Goal: Task Accomplishment & Management: Manage account settings

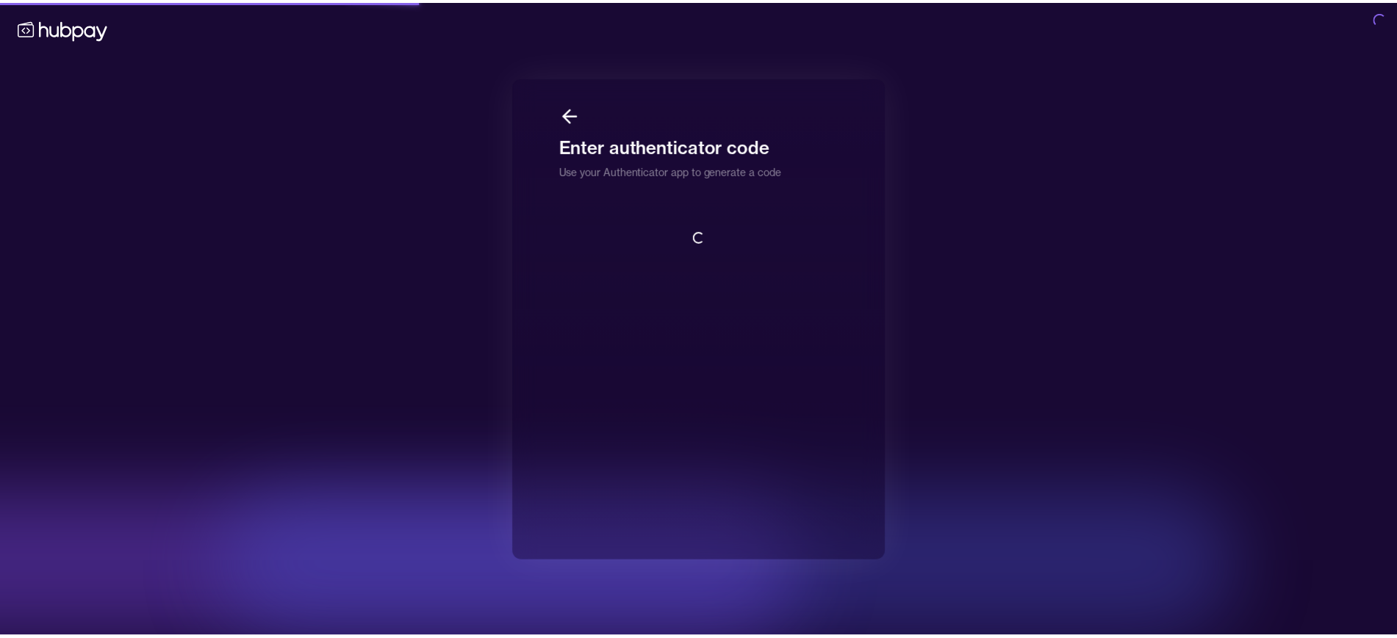
scroll to position [1, 0]
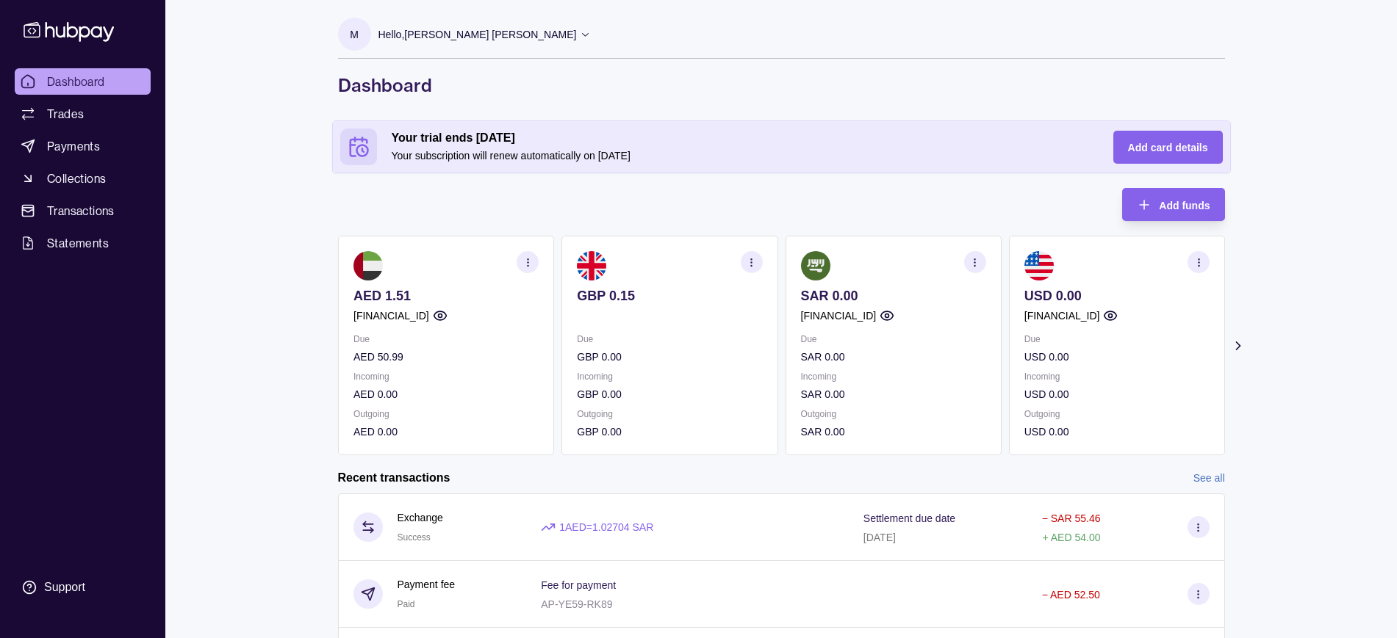
click at [525, 259] on icon "button" at bounding box center [527, 262] width 11 height 11
click at [450, 296] on link "View account details" at bounding box center [425, 299] width 93 height 16
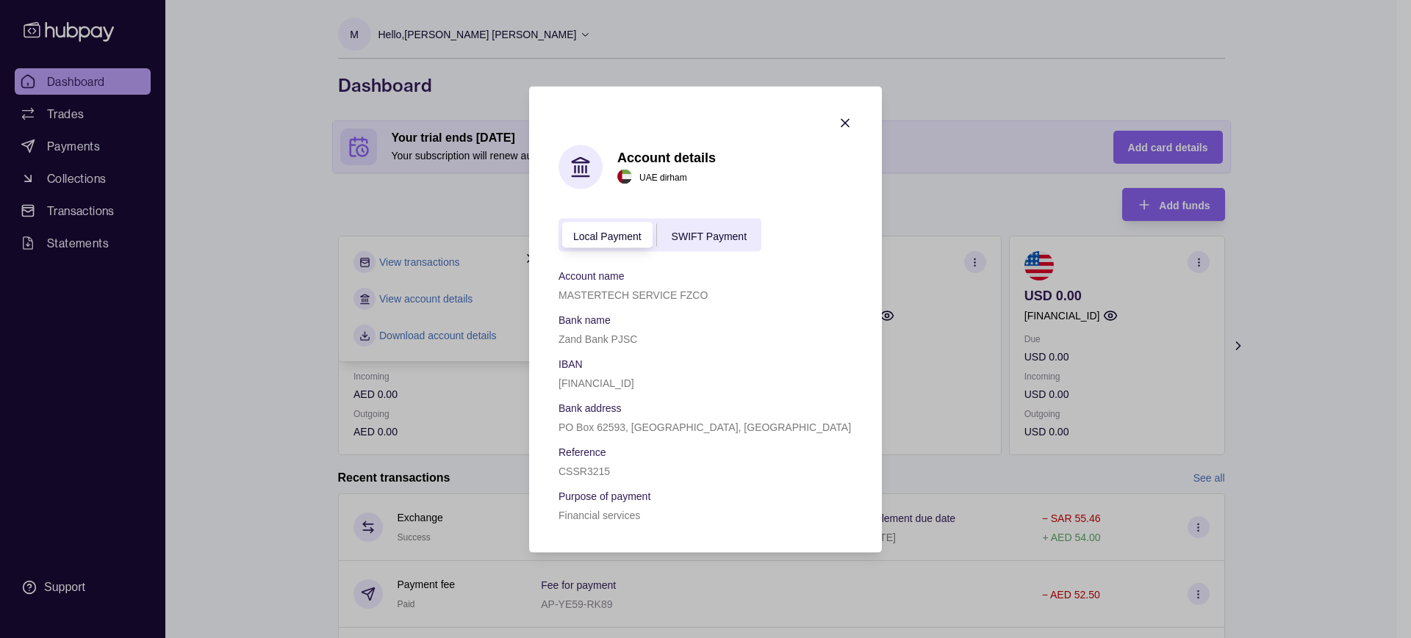
click at [732, 239] on span "SWIFT Payment" at bounding box center [708, 236] width 75 height 12
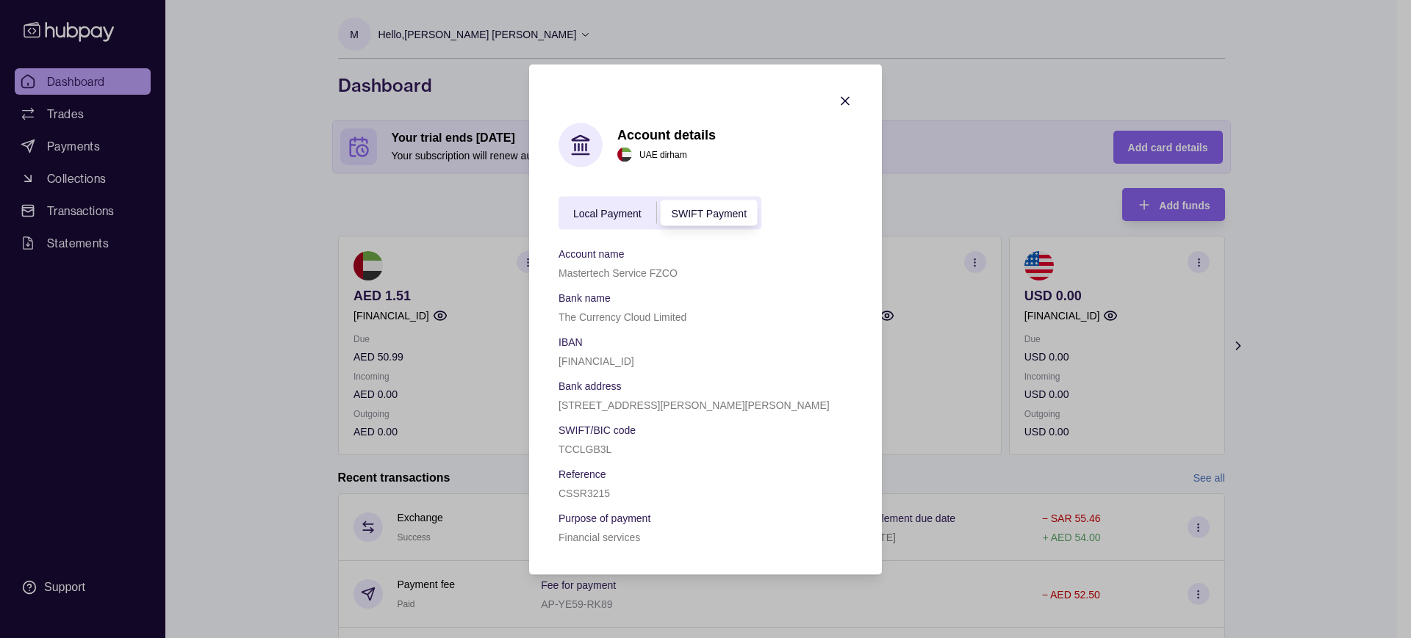
click at [611, 216] on span "Local Payment" at bounding box center [607, 214] width 68 height 12
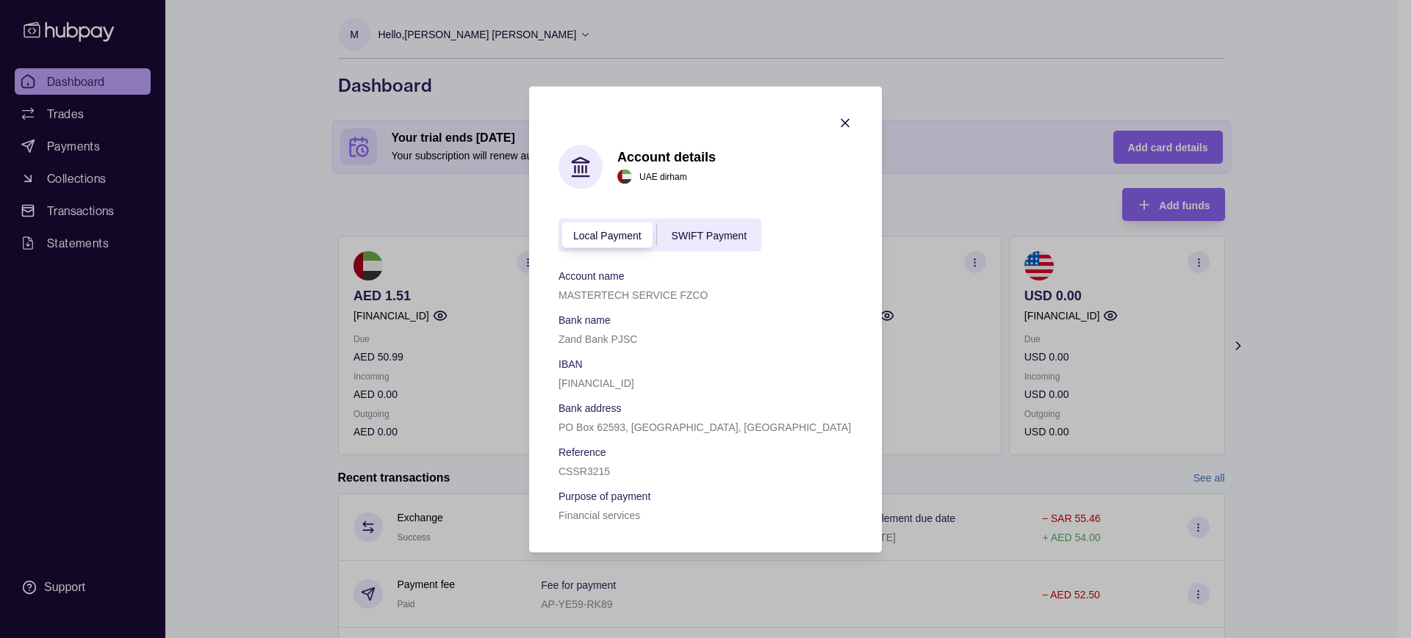
click at [710, 223] on div "Local Payment SWIFT Payment" at bounding box center [659, 234] width 203 height 33
click at [700, 237] on span "SWIFT Payment" at bounding box center [708, 236] width 75 height 12
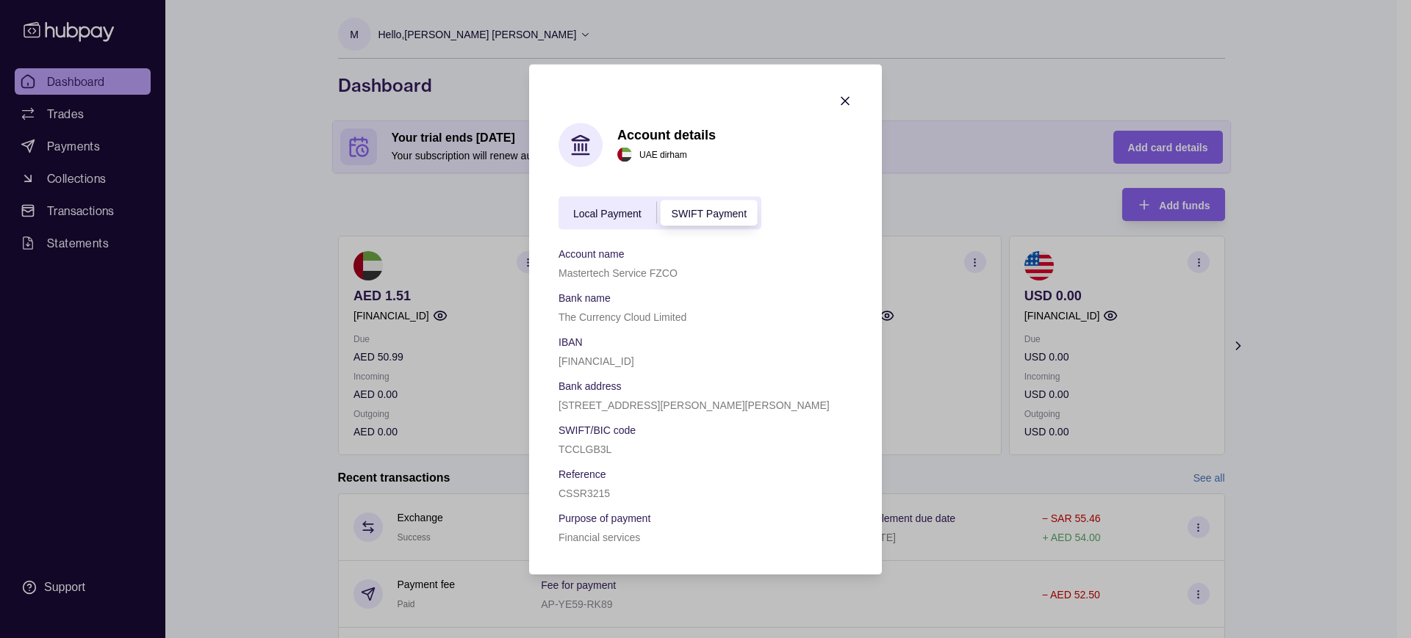
click at [845, 107] on icon "button" at bounding box center [845, 100] width 15 height 15
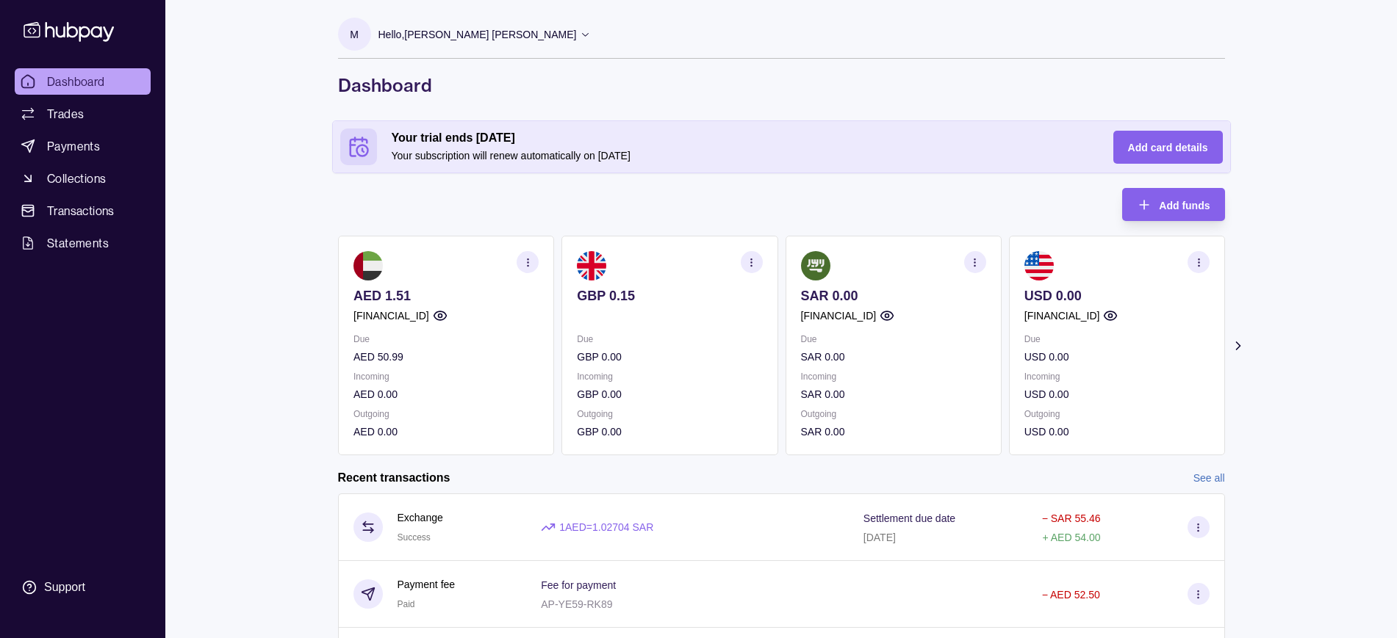
click at [757, 270] on section "button" at bounding box center [751, 262] width 22 height 22
click at [640, 300] on link "View account details" at bounding box center [648, 299] width 93 height 16
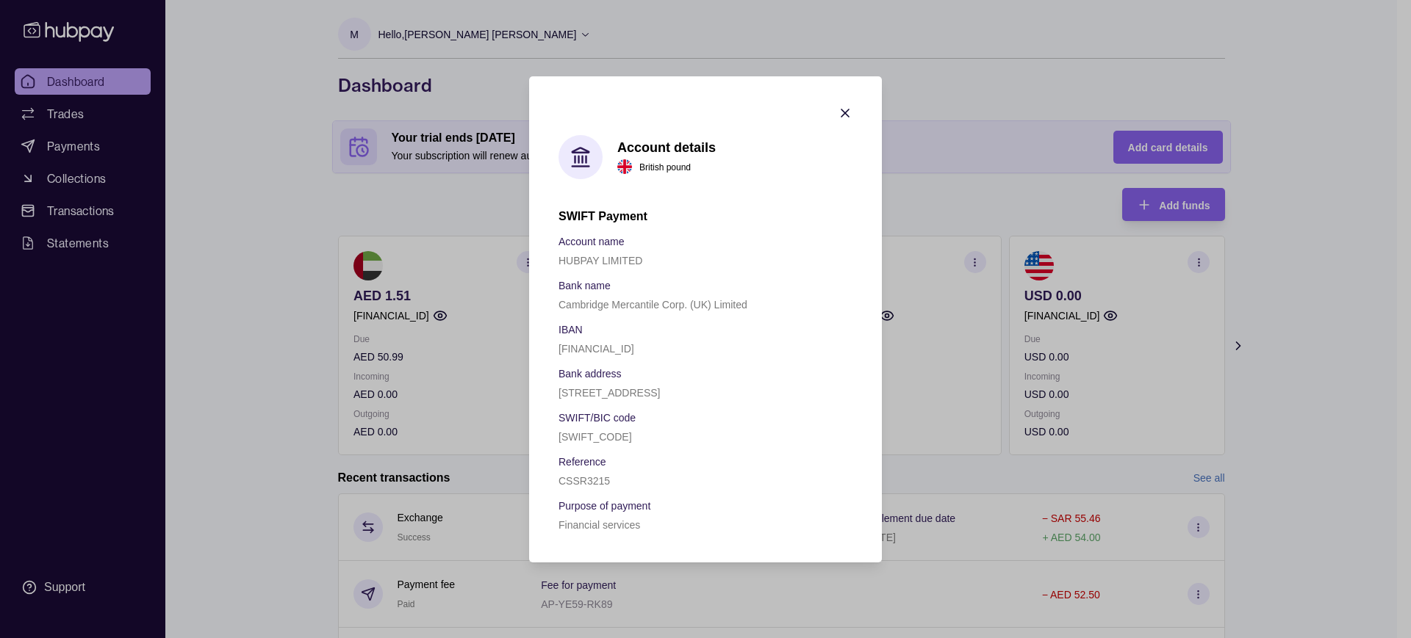
click at [846, 106] on icon "button" at bounding box center [845, 113] width 15 height 15
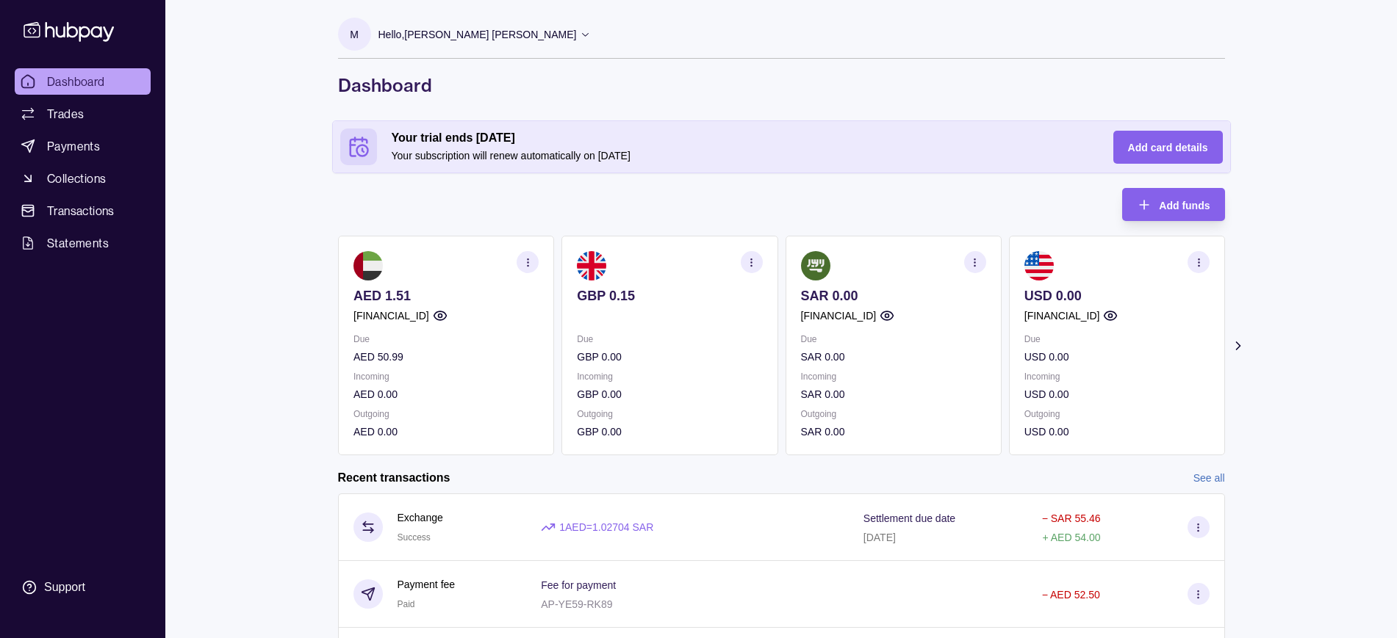
click at [536, 261] on section "button" at bounding box center [527, 262] width 22 height 22
click at [437, 292] on link "View account details" at bounding box center [425, 299] width 93 height 16
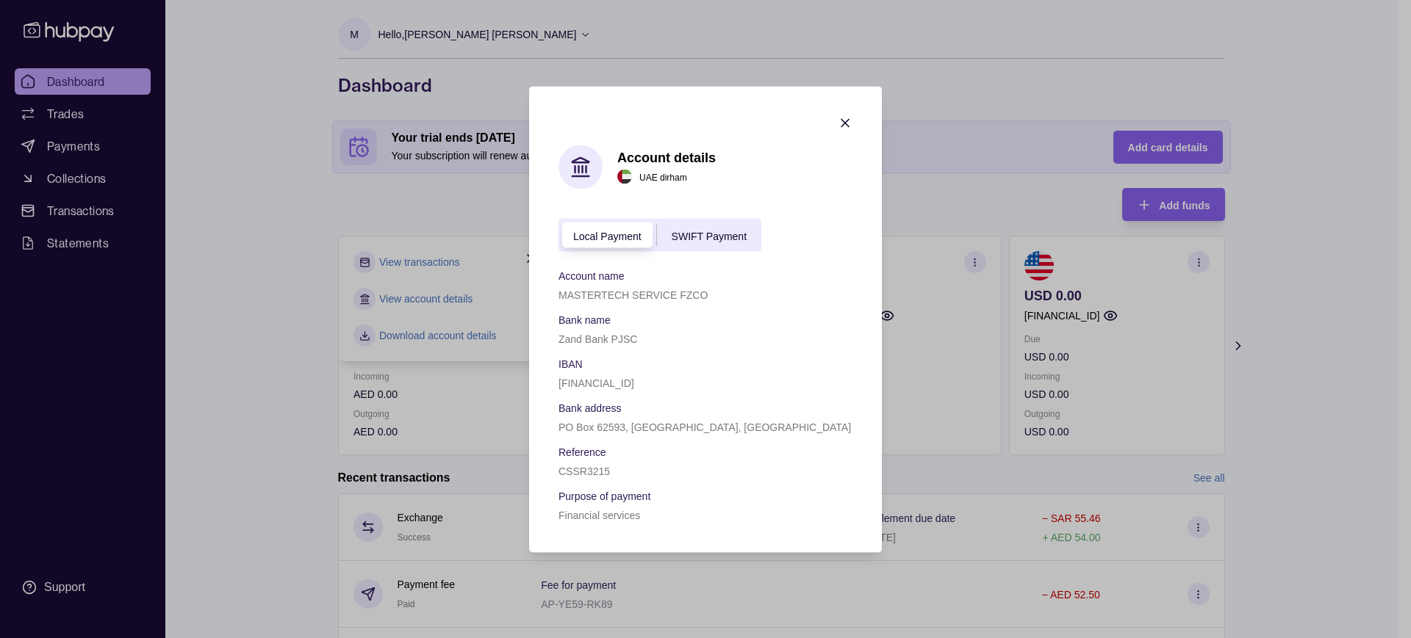
click at [718, 235] on span "SWIFT Payment" at bounding box center [708, 236] width 75 height 12
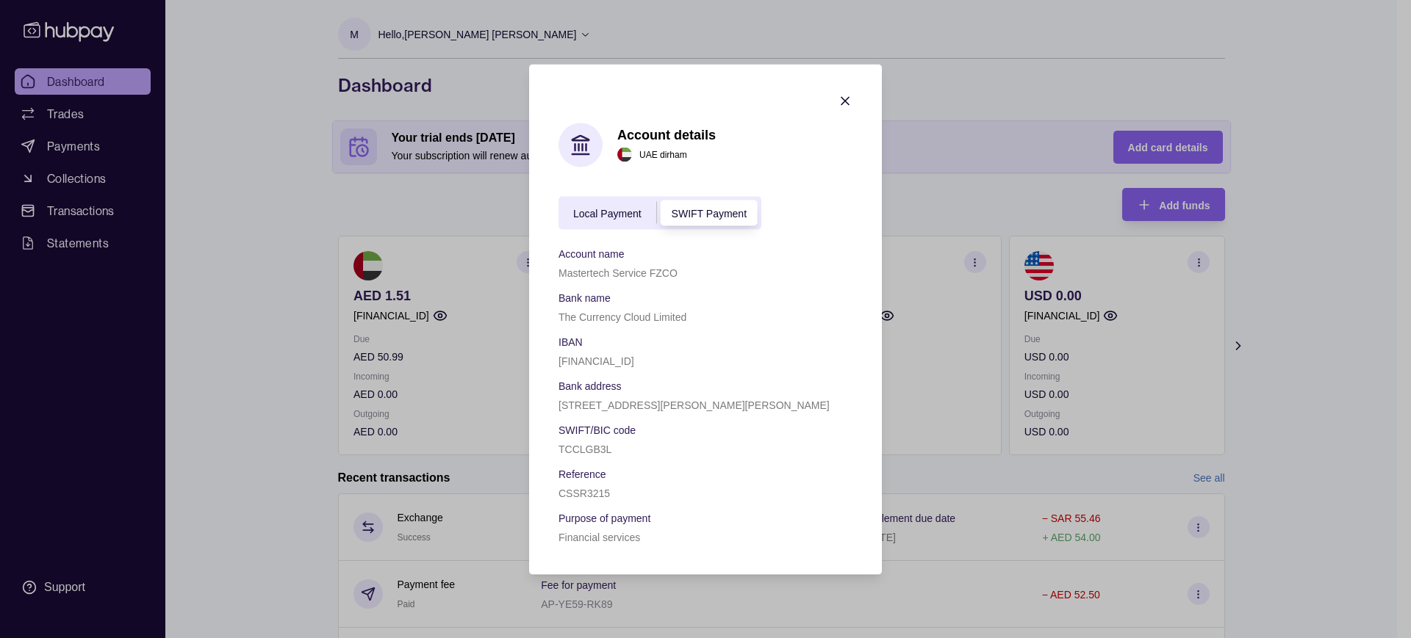
click at [849, 101] on icon "button" at bounding box center [845, 100] width 15 height 15
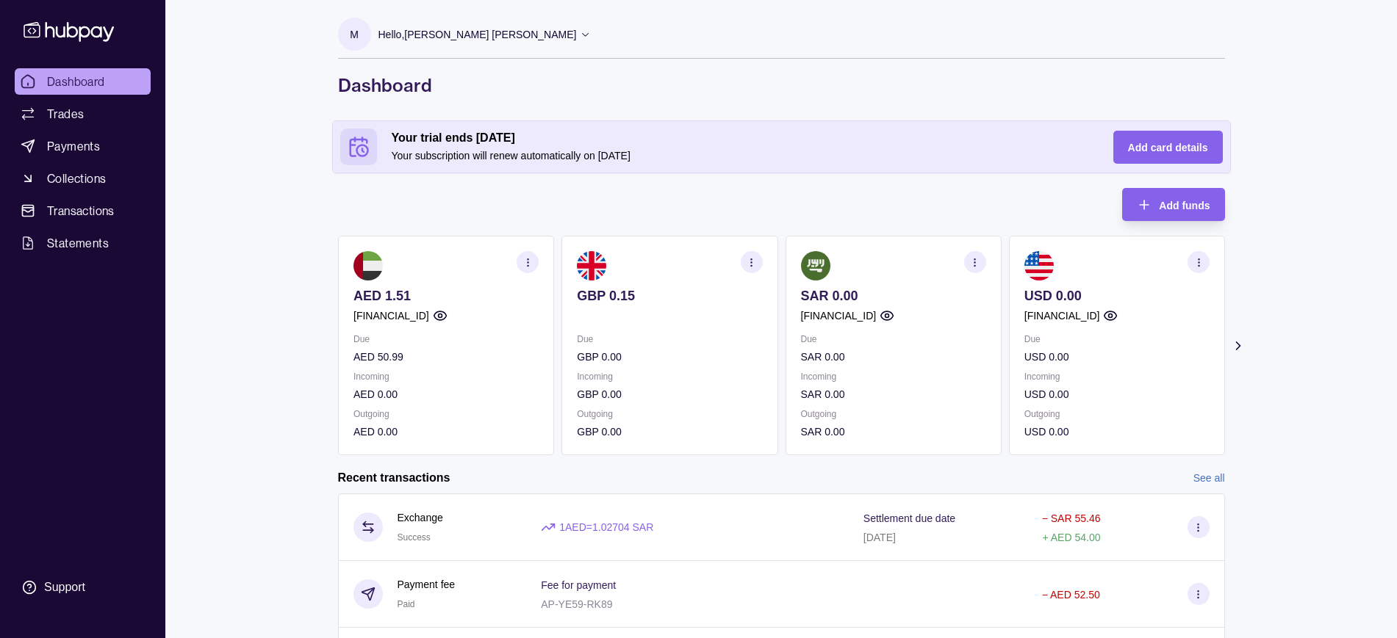
click at [531, 261] on icon "button" at bounding box center [527, 262] width 11 height 11
click at [464, 342] on link "Download account details" at bounding box center [438, 336] width 118 height 16
